Goal: Task Accomplishment & Management: Manage account settings

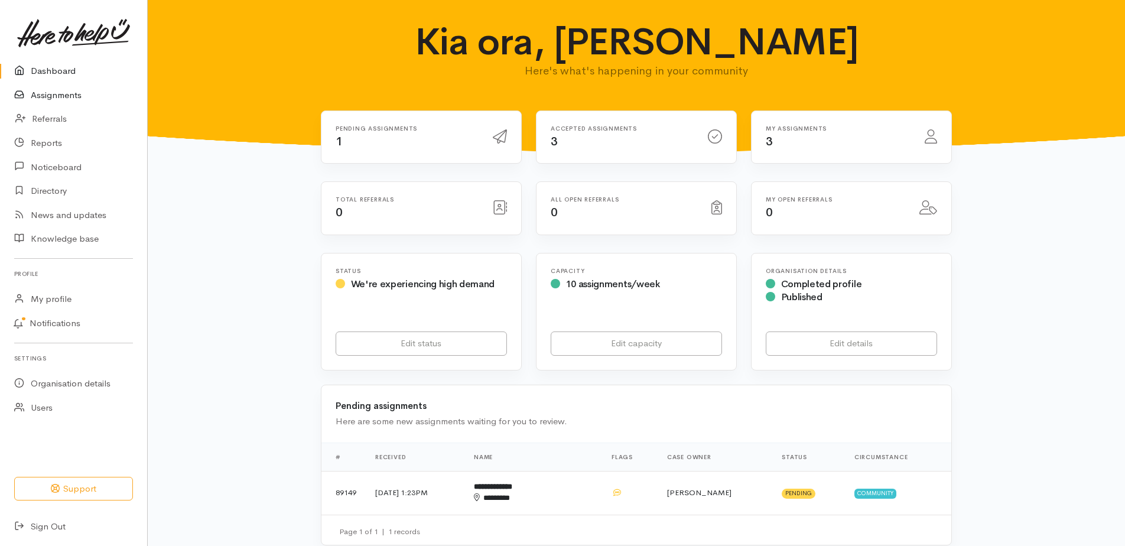
click at [60, 100] on link "Assignments" at bounding box center [73, 95] width 147 height 24
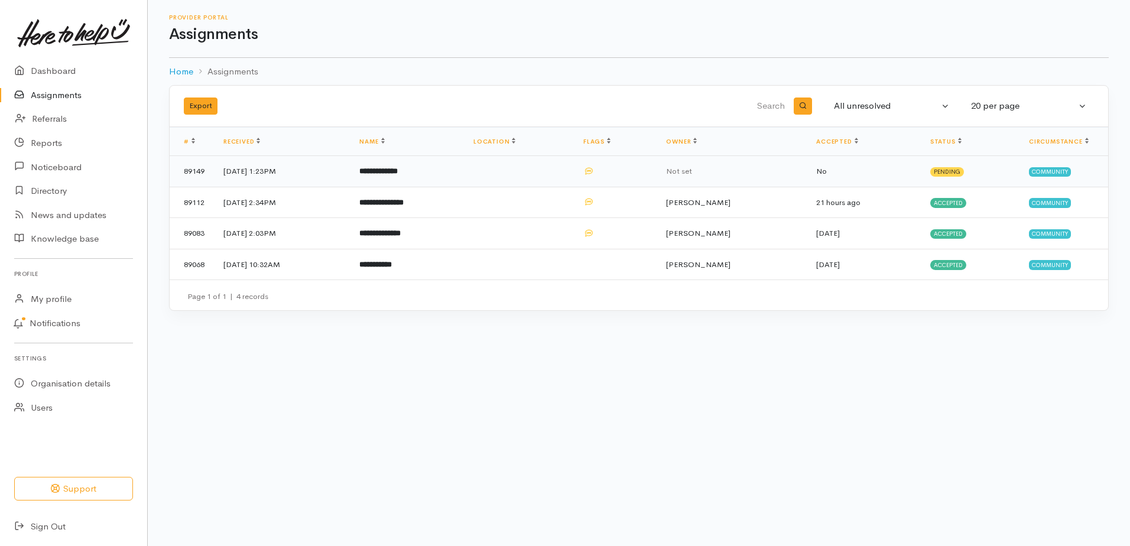
click at [398, 175] on b "**********" at bounding box center [378, 171] width 38 height 8
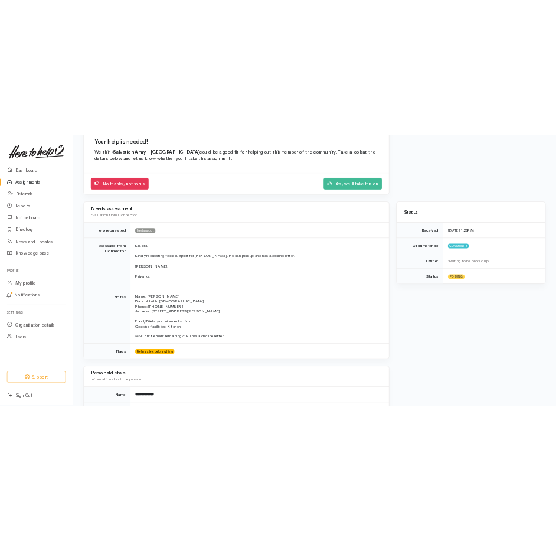
scroll to position [118, 0]
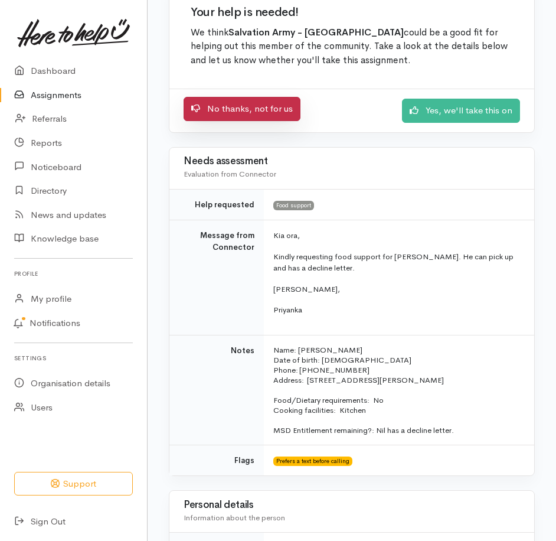
click at [262, 121] on link "No thanks, not for us" at bounding box center [242, 109] width 117 height 24
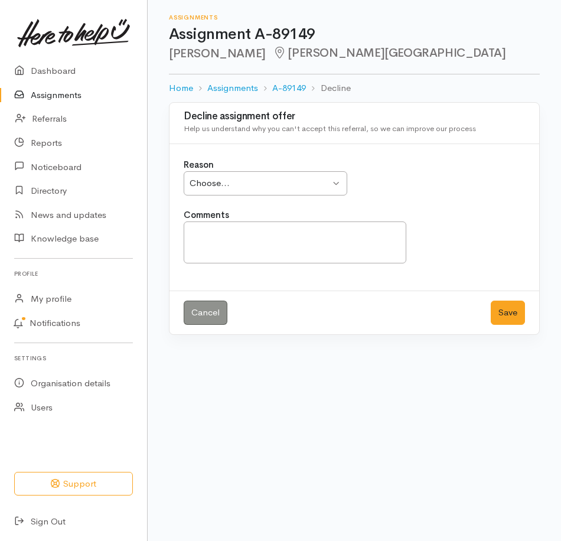
click at [279, 190] on div "Choose..." at bounding box center [260, 184] width 141 height 14
click at [221, 256] on textarea "Comments" at bounding box center [295, 243] width 223 height 42
paste textarea "client has failed to engage with FM, he has made multiple appointments to gain …"
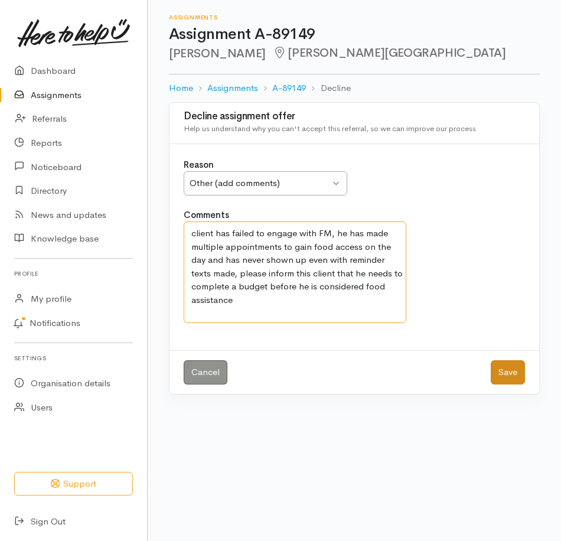
type textarea "client has failed to engage with FM, he has made multiple appointments to gain …"
click at [498, 385] on button "Save" at bounding box center [508, 372] width 34 height 24
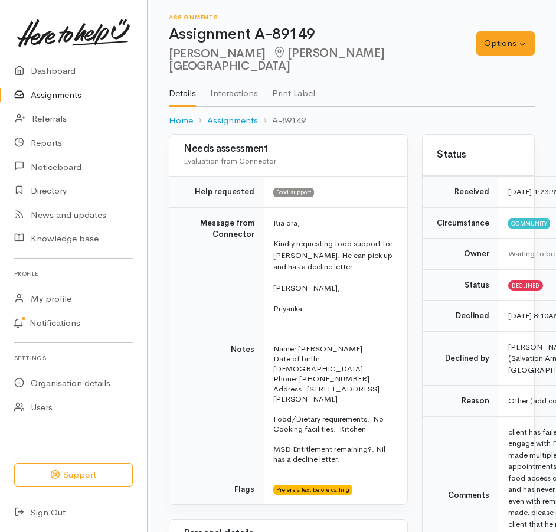
click at [67, 104] on link "Assignments" at bounding box center [73, 95] width 147 height 24
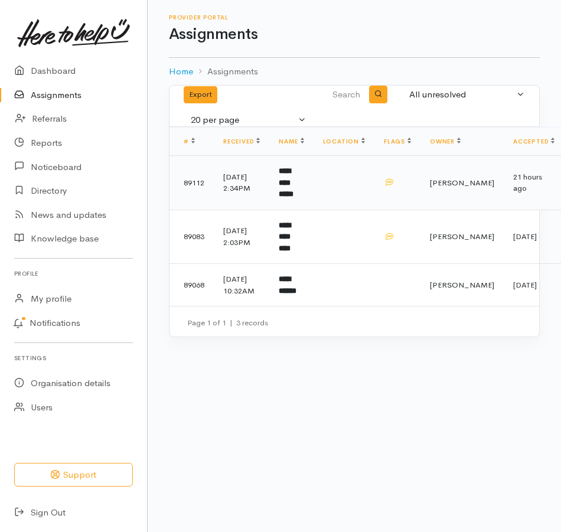
click at [294, 198] on b "**********" at bounding box center [286, 182] width 15 height 31
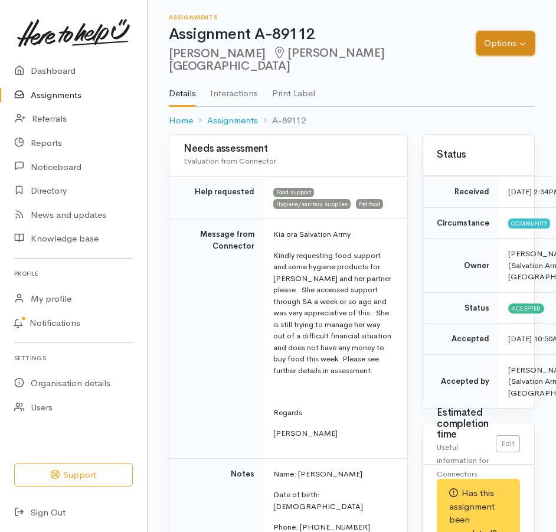
click at [490, 48] on button "Options" at bounding box center [506, 43] width 58 height 24
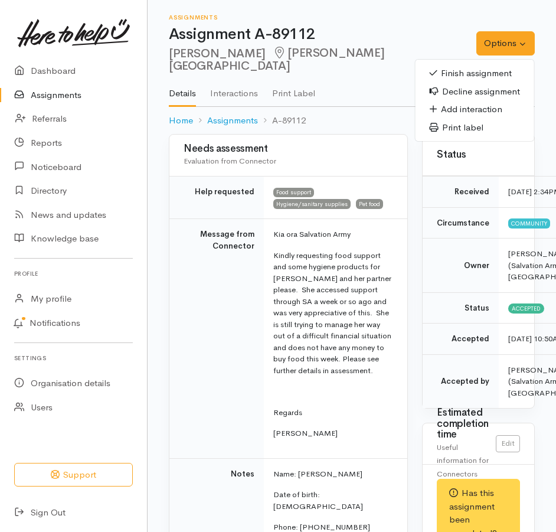
click at [435, 71] on link "Finish assignment" at bounding box center [475, 73] width 119 height 18
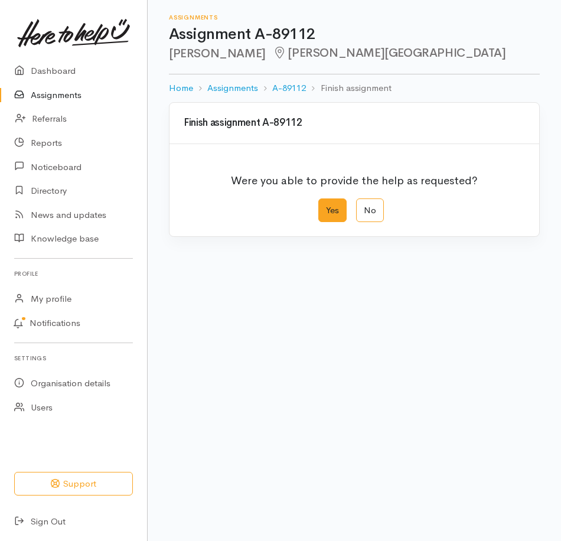
click at [332, 223] on label "Yes" at bounding box center [332, 210] width 28 height 24
click at [326, 206] on input "Yes" at bounding box center [322, 202] width 8 height 8
radio input "true"
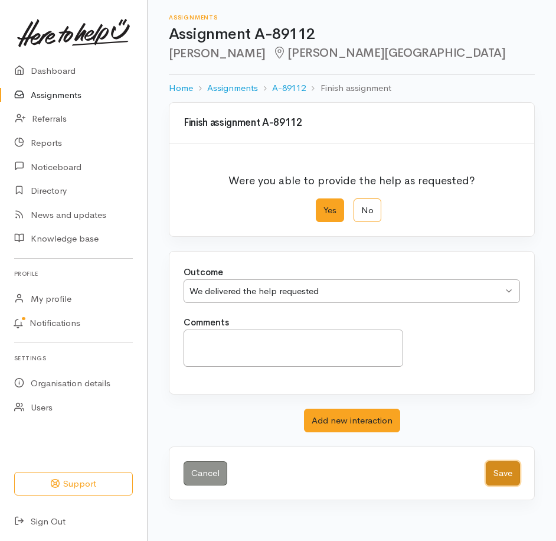
click at [494, 486] on button "Save" at bounding box center [503, 473] width 34 height 24
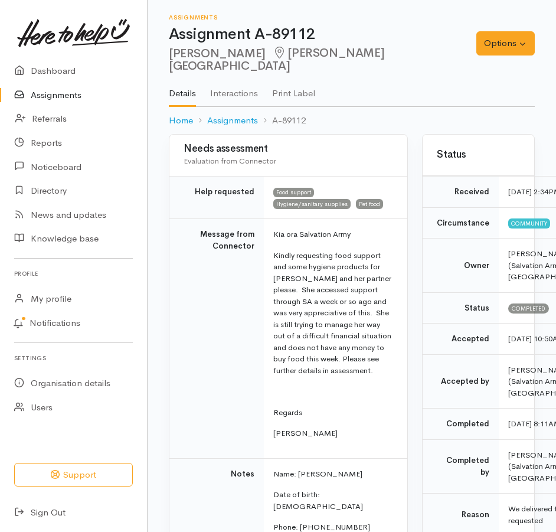
click at [46, 103] on link "Assignments" at bounding box center [73, 95] width 147 height 24
